Goal: Transaction & Acquisition: Purchase product/service

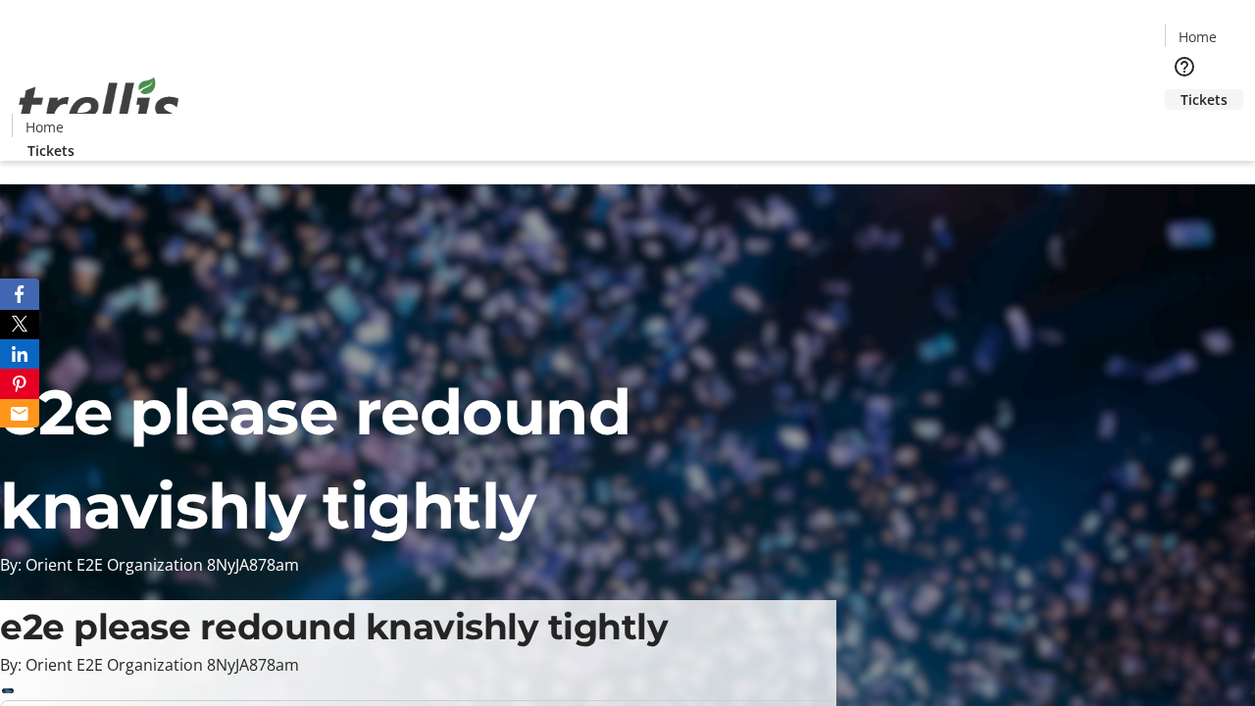
click at [1180, 89] on span "Tickets" at bounding box center [1203, 99] width 47 height 21
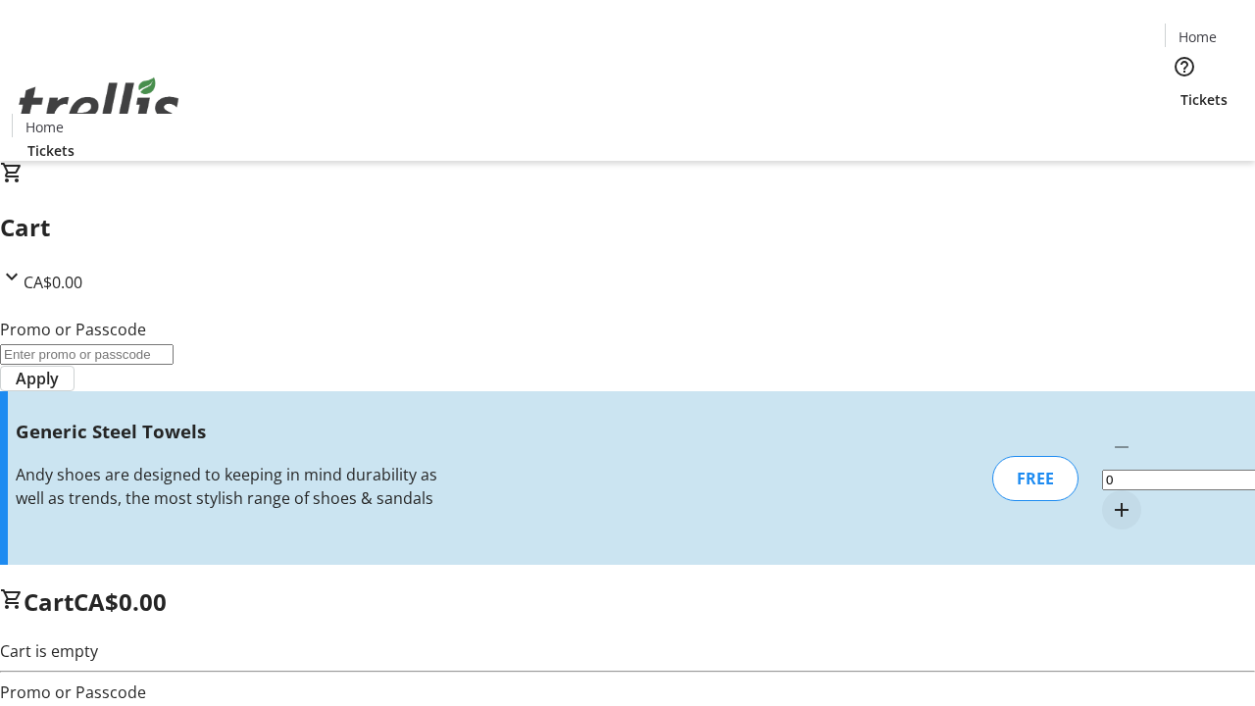
click at [1109, 498] on mat-icon "Increment by one" at bounding box center [1121, 510] width 24 height 24
type input "1"
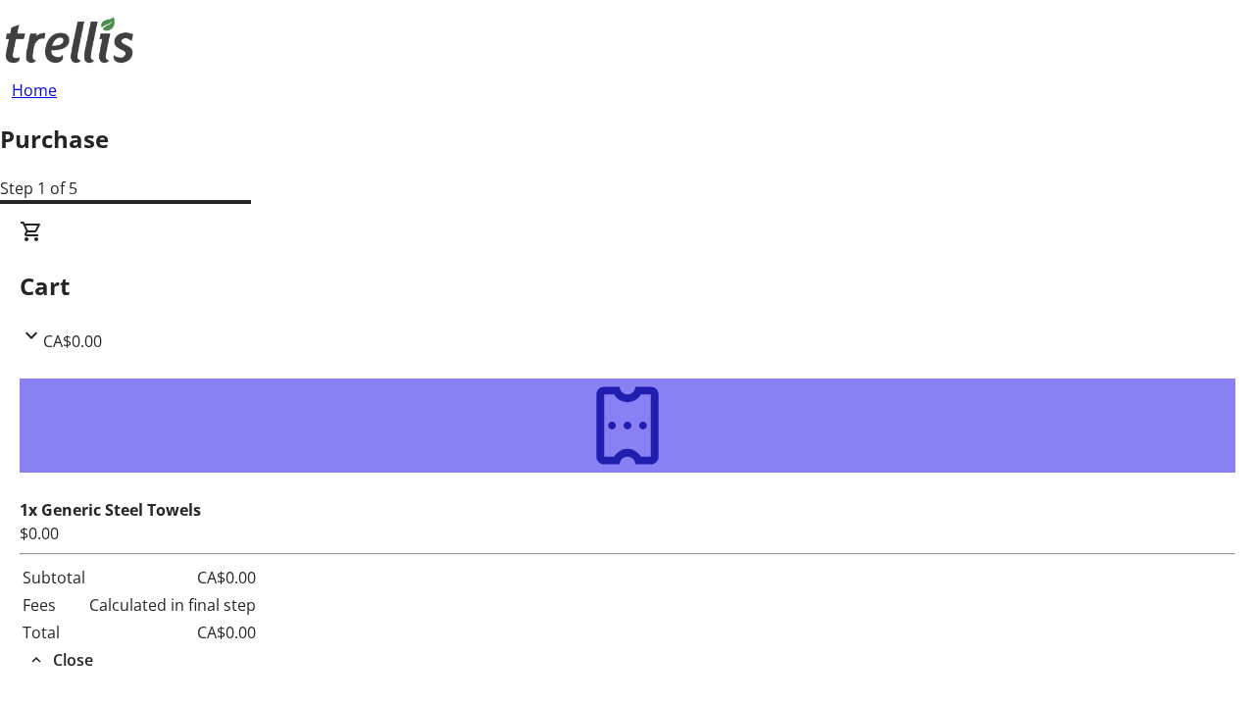
type input "[PERSON_NAME][EMAIL_ADDRESS][DOMAIN_NAME]"
type input "[PERSON_NAME]"
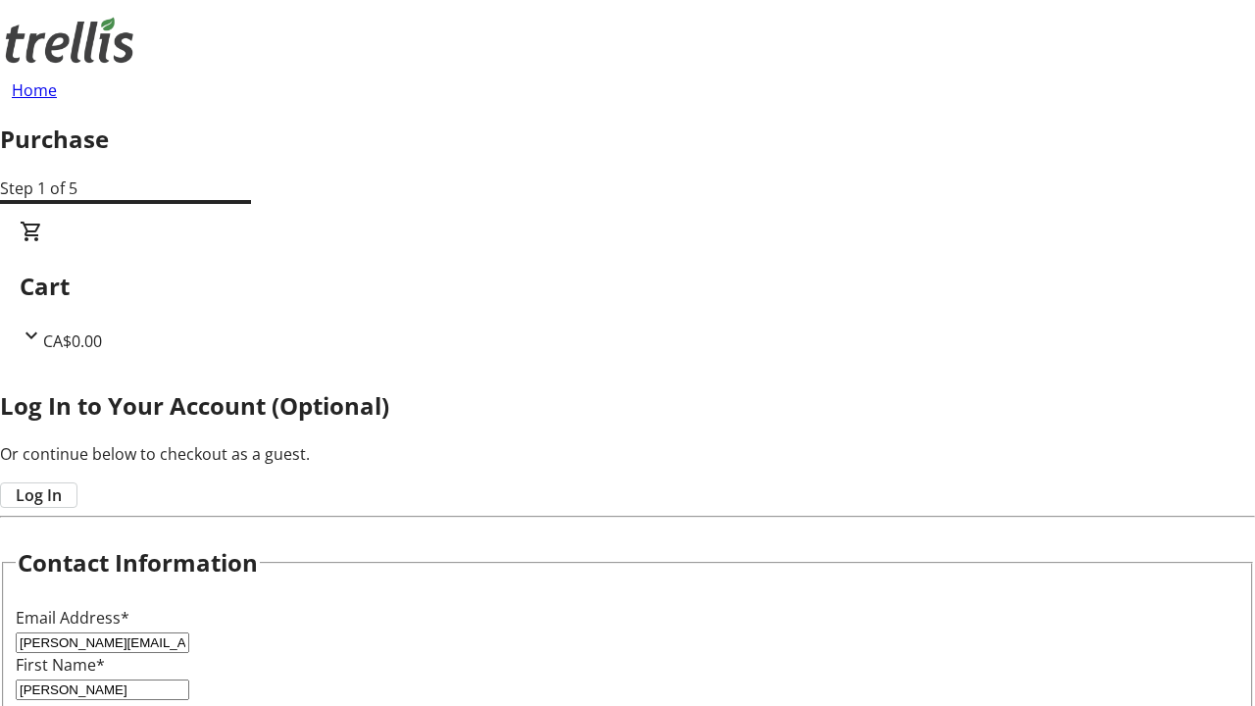
type input "Bayer"
